Goal: Task Accomplishment & Management: Manage account settings

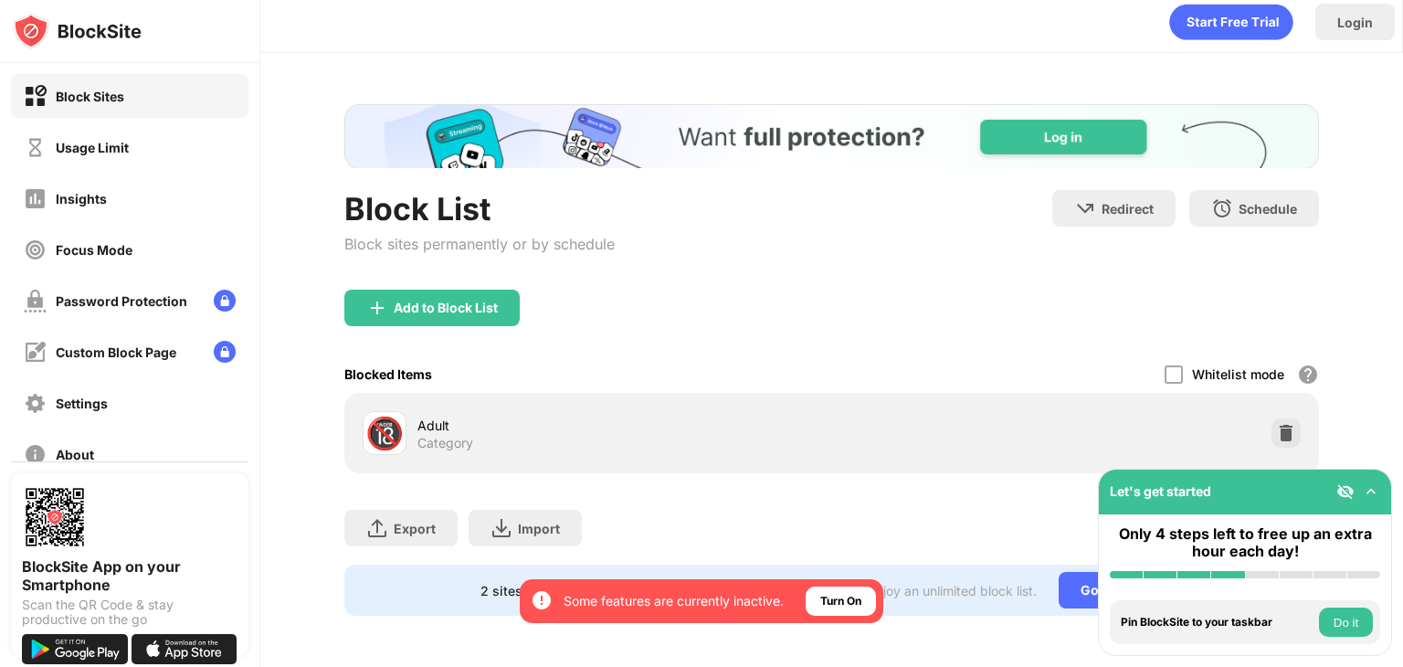
scroll to position [23, 0]
click at [129, 131] on div "Usage Limit" at bounding box center [130, 147] width 238 height 44
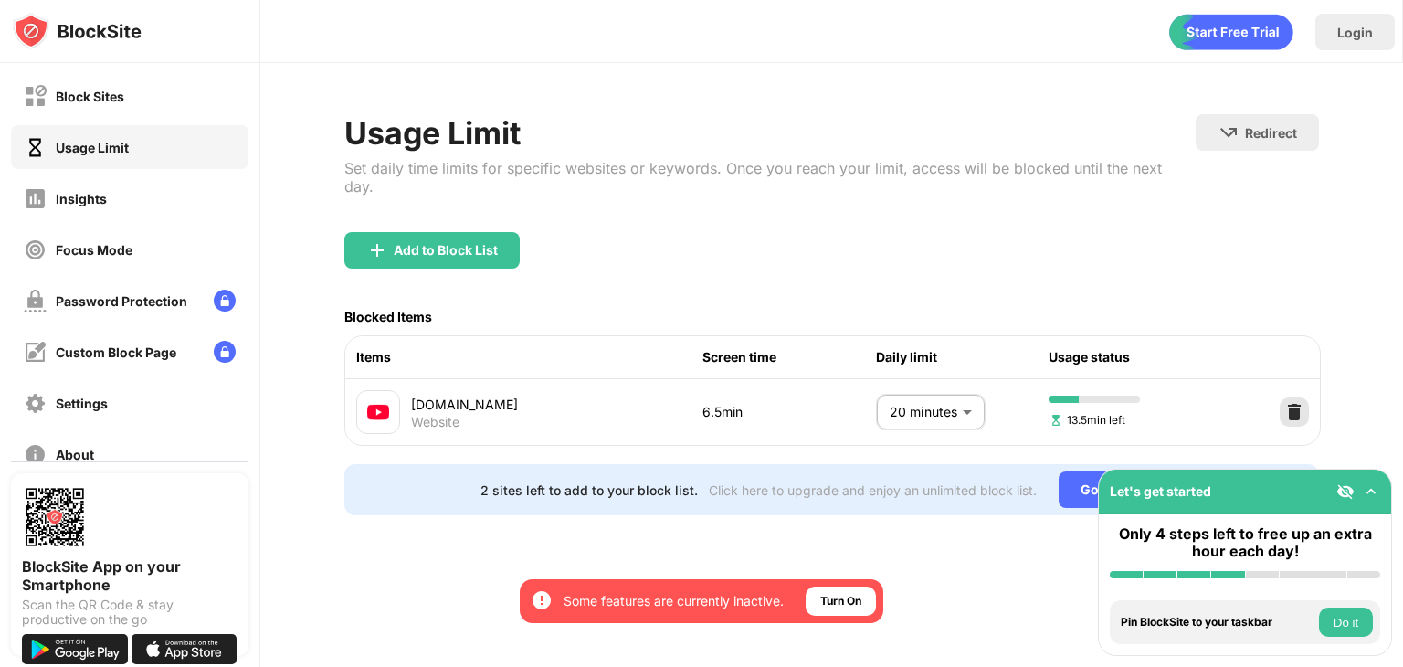
click at [1283, 397] on div at bounding box center [1294, 411] width 29 height 29
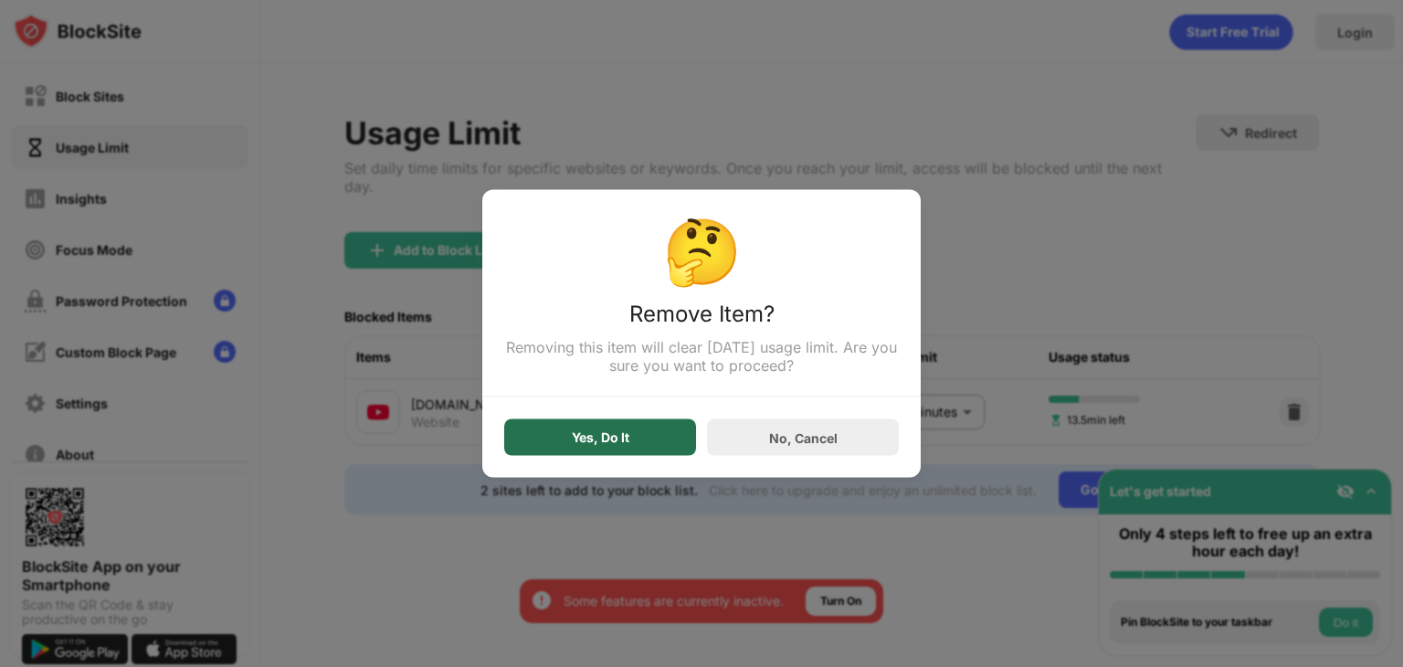
click at [626, 433] on div "Yes, Do It" at bounding box center [601, 437] width 58 height 15
